Goal: Information Seeking & Learning: Learn about a topic

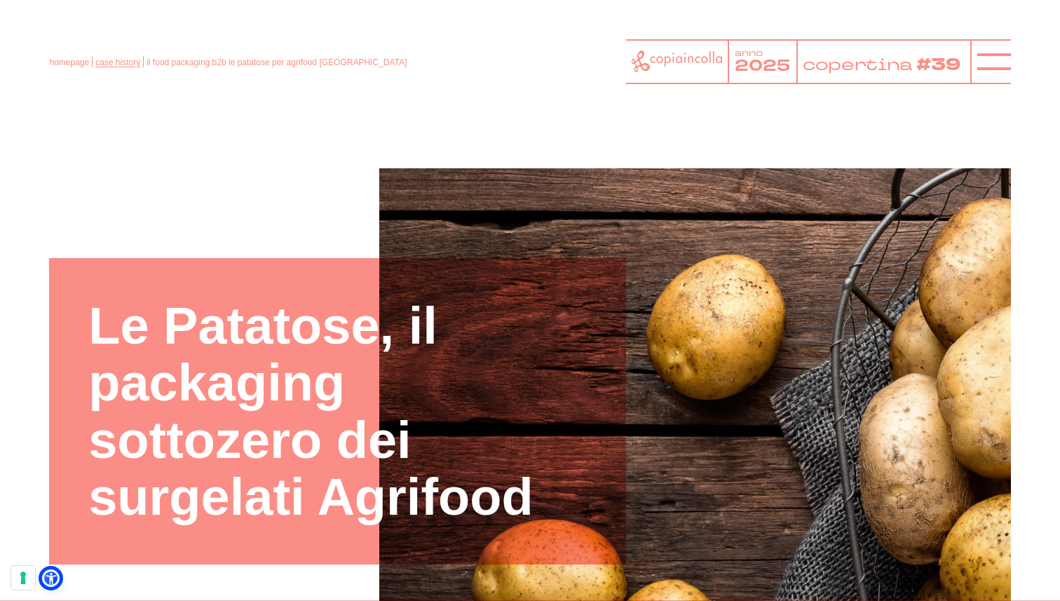
click at [111, 64] on link "case history" at bounding box center [117, 62] width 45 height 10
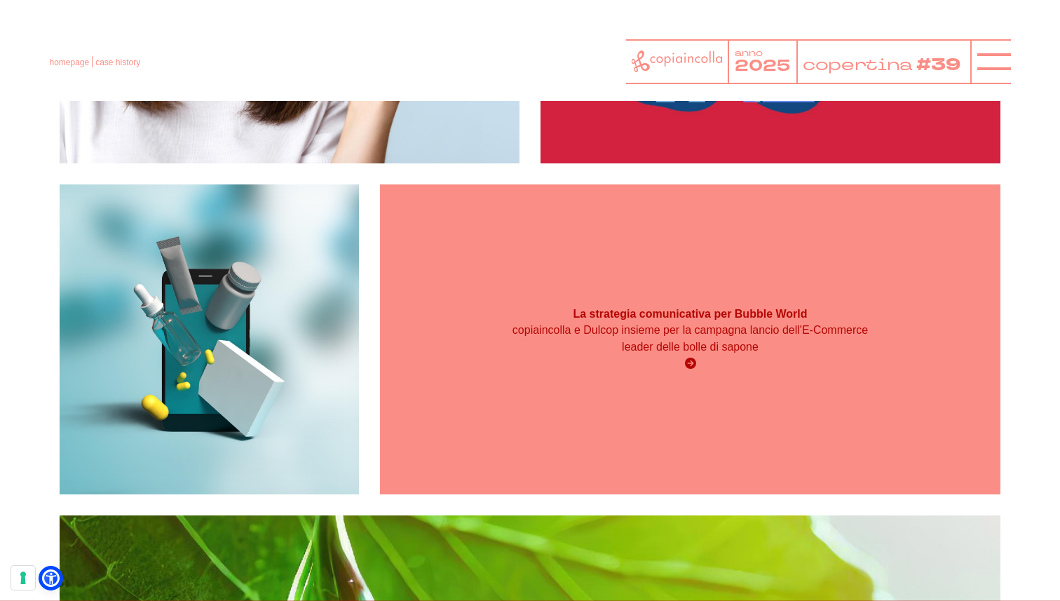
scroll to position [2557, 0]
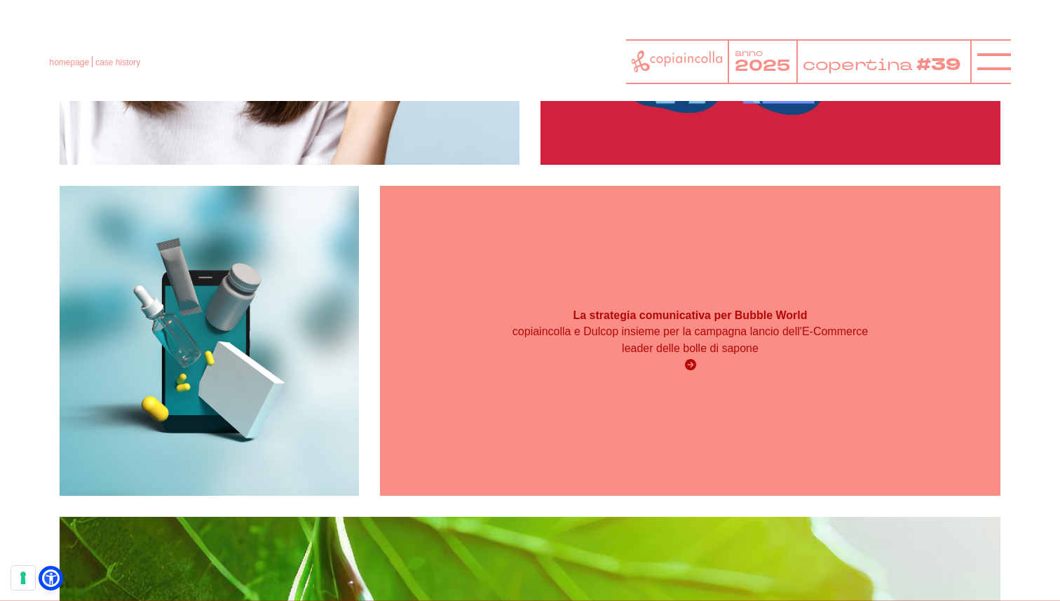
click at [638, 315] on strong "La strategia comunicativa per Bubble World" at bounding box center [690, 315] width 234 height 12
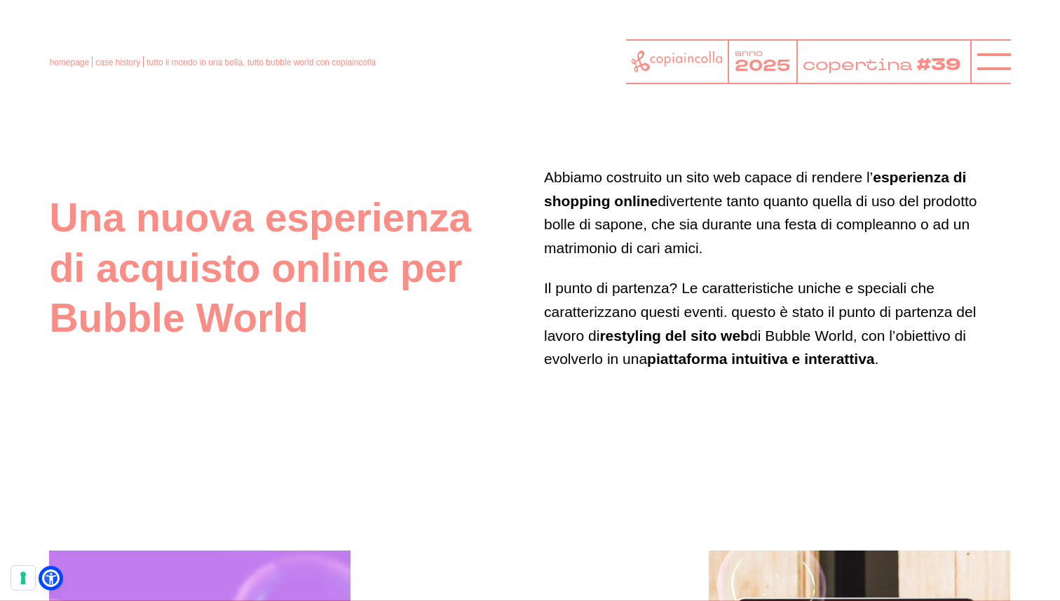
scroll to position [2168, 0]
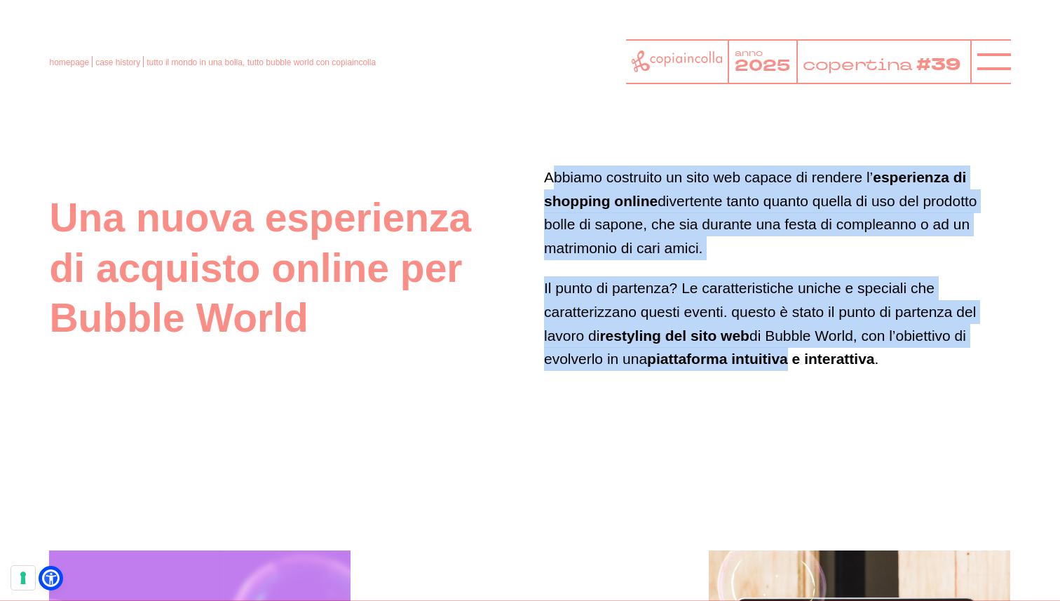
drag, startPoint x: 550, startPoint y: 175, endPoint x: 792, endPoint y: 362, distance: 306.4
click at [792, 362] on div "Abbiamo costruito un sito web capace di rendere l’ esperienza di shopping onlin…" at bounding box center [777, 267] width 467 height 205
drag, startPoint x: 886, startPoint y: 356, endPoint x: 564, endPoint y: 158, distance: 378.0
copy div "Abbiamo costruito un sito web capace di rendere l’ esperienza di shopping onlin…"
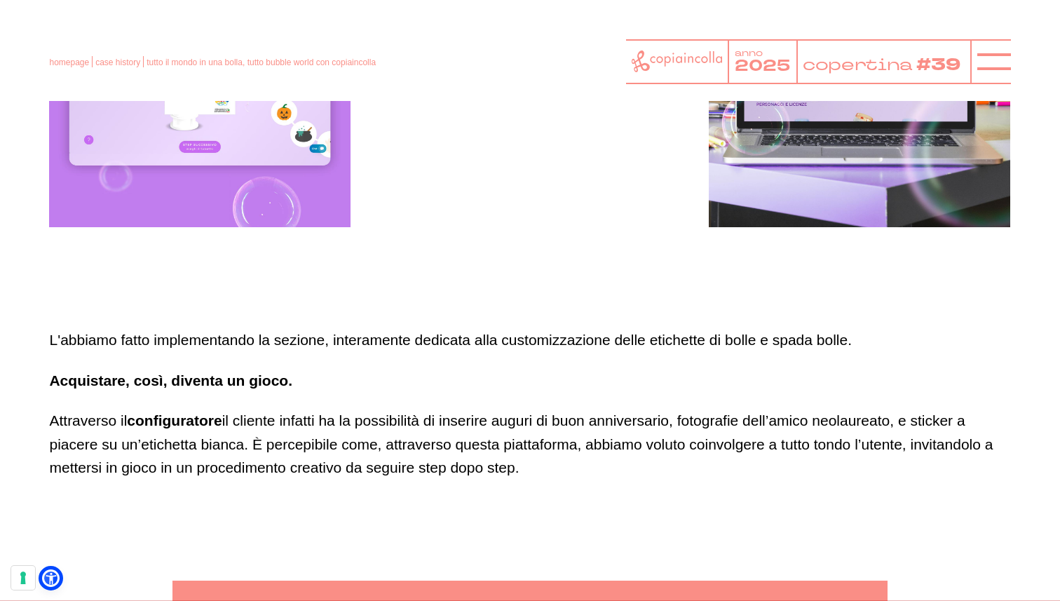
scroll to position [2792, 0]
drag, startPoint x: 50, startPoint y: 339, endPoint x: 527, endPoint y: 463, distance: 492.4
click at [527, 463] on div "L'abbiamo fatto implementando la sezione, interamente dedicata alla customizzaz…" at bounding box center [529, 404] width 961 height 151
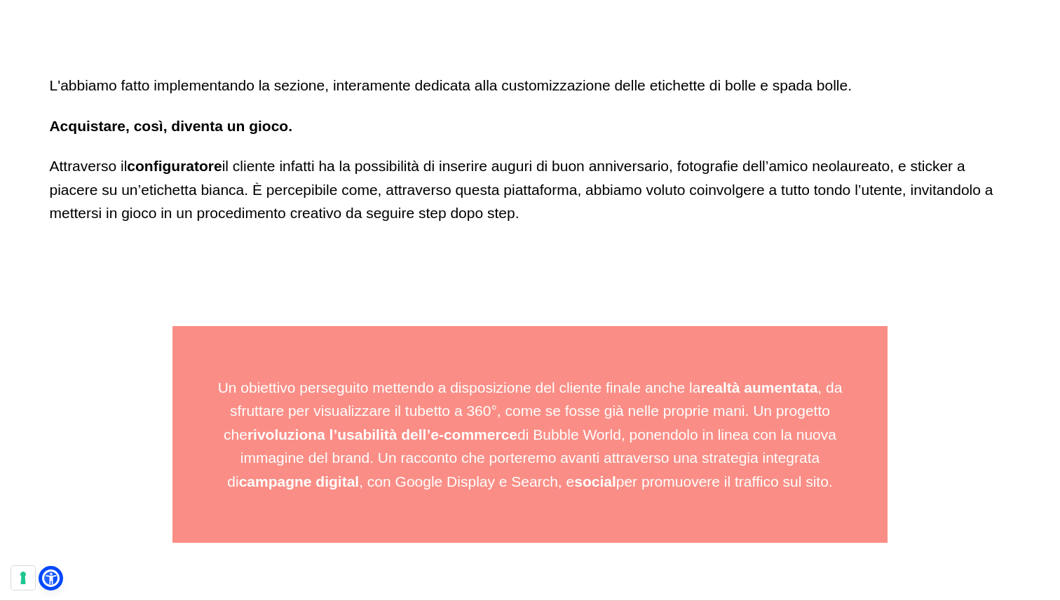
scroll to position [3047, 0]
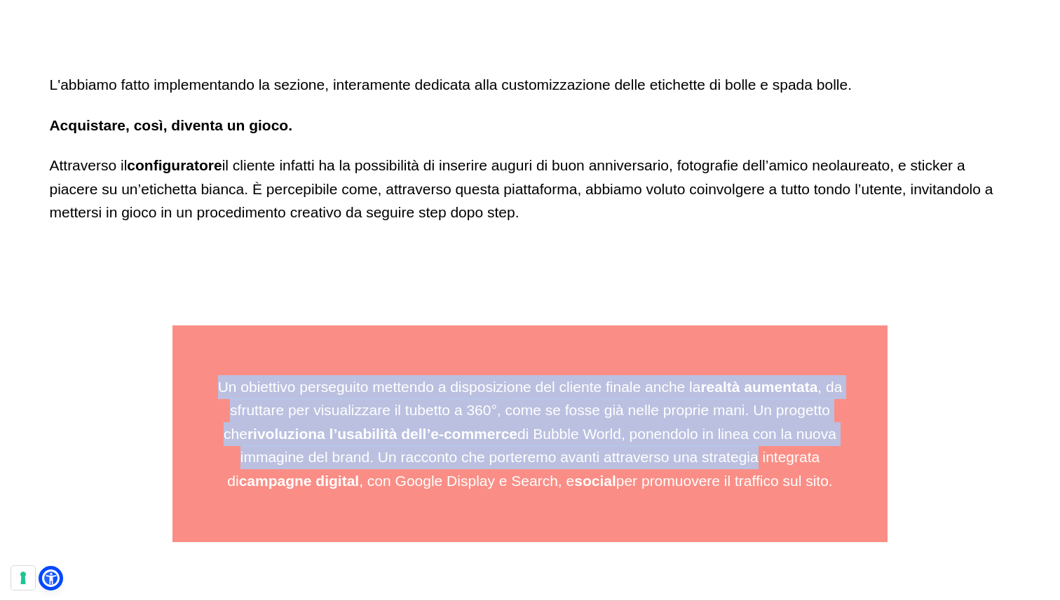
drag, startPoint x: 218, startPoint y: 387, endPoint x: 742, endPoint y: 465, distance: 530.2
click at [742, 465] on p "Un obiettivo perseguito mettendo a disposizione del cliente finale anche la rea…" at bounding box center [530, 434] width 637 height 118
drag, startPoint x: 830, startPoint y: 482, endPoint x: 217, endPoint y: 379, distance: 622.0
click at [217, 379] on p "Un obiettivo perseguito mettendo a disposizione del cliente finale anche la rea…" at bounding box center [530, 434] width 637 height 118
copy p "Un obiettivo perseguito mettendo a disposizione del cliente finale anche la rea…"
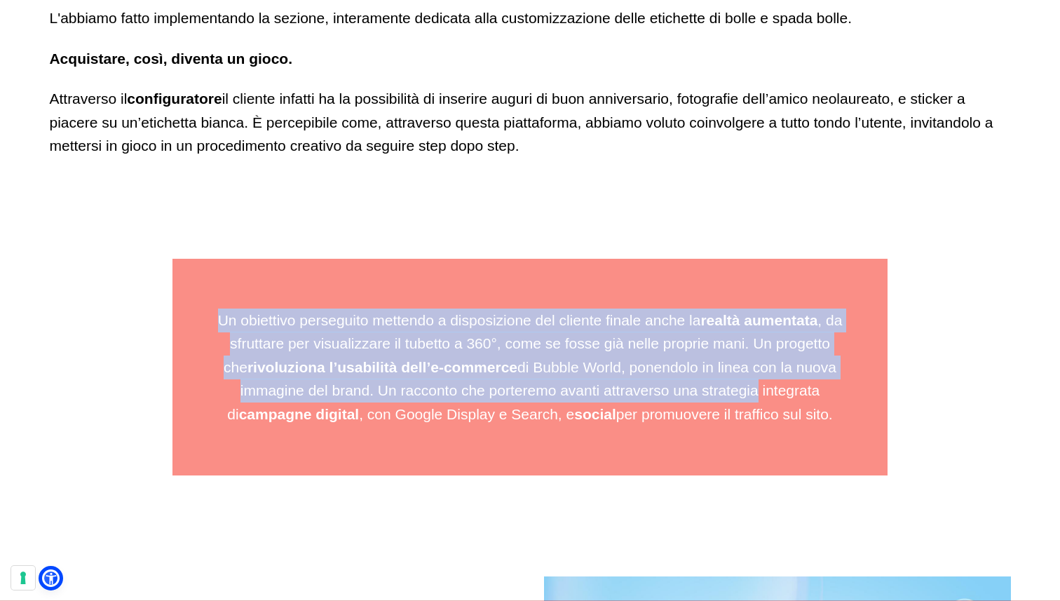
scroll to position [3115, 0]
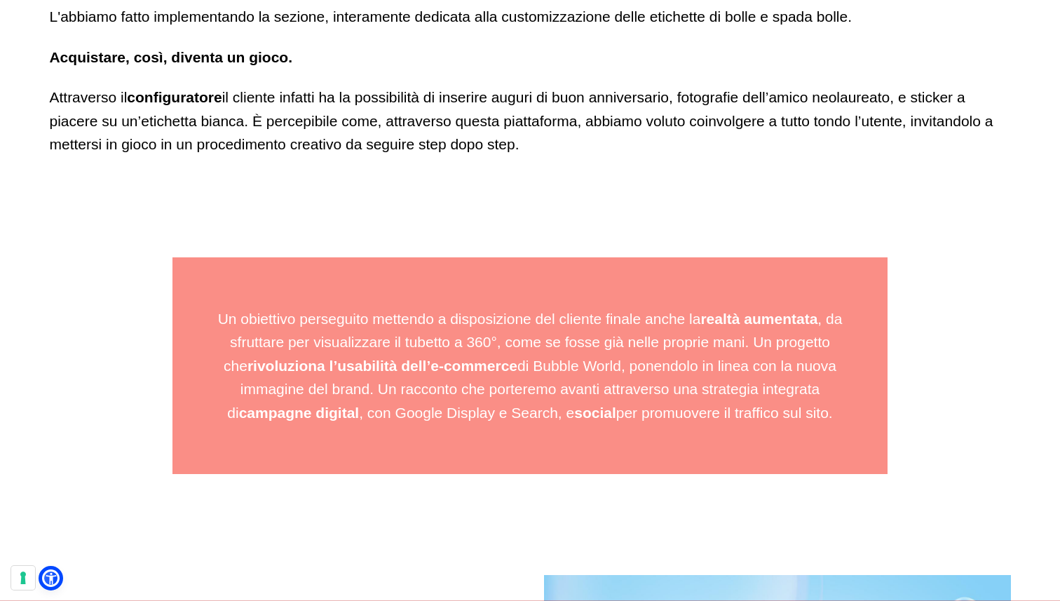
click at [374, 110] on p "Attraverso il configuratore il cliente infatti ha la possibilità di inserire au…" at bounding box center [529, 121] width 961 height 71
drag, startPoint x: 256, startPoint y: 117, endPoint x: 524, endPoint y: 136, distance: 269.2
click at [524, 136] on p "Attraverso il configuratore il cliente infatti ha la possibilità di inserire au…" at bounding box center [529, 121] width 961 height 71
click at [182, 97] on strong "configuratore" at bounding box center [174, 97] width 95 height 16
drag, startPoint x: 253, startPoint y: 122, endPoint x: 524, endPoint y: 149, distance: 271.9
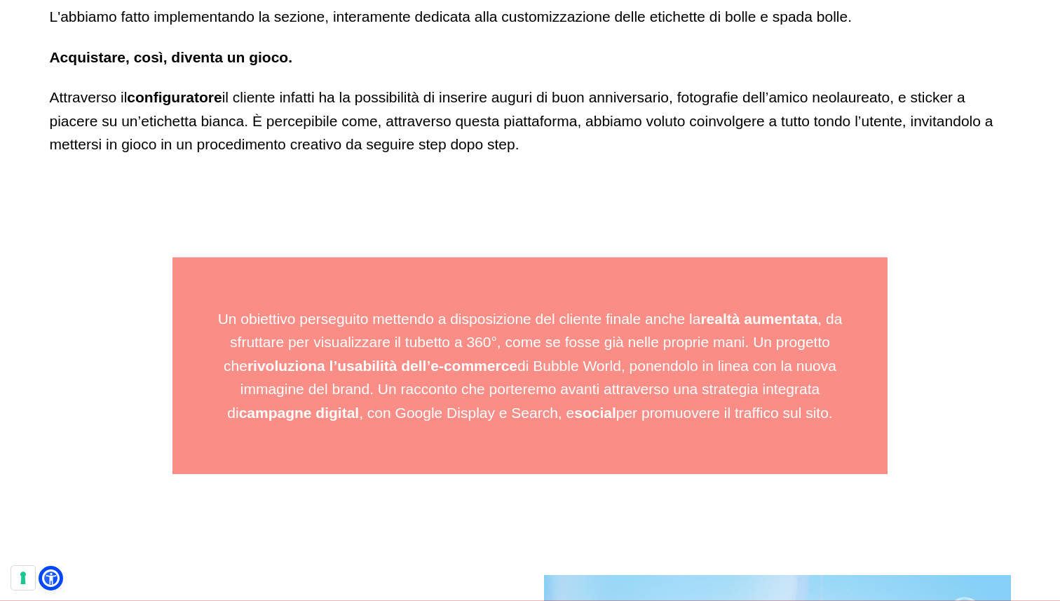
click at [524, 149] on p "Attraverso il configuratore il cliente infatti ha la possibilità di inserire au…" at bounding box center [529, 121] width 961 height 71
copy p "È percepibile come, attraverso questa piattaforma, abbiamo voluto coinvolgere a…"
